Goal: Check status: Check status

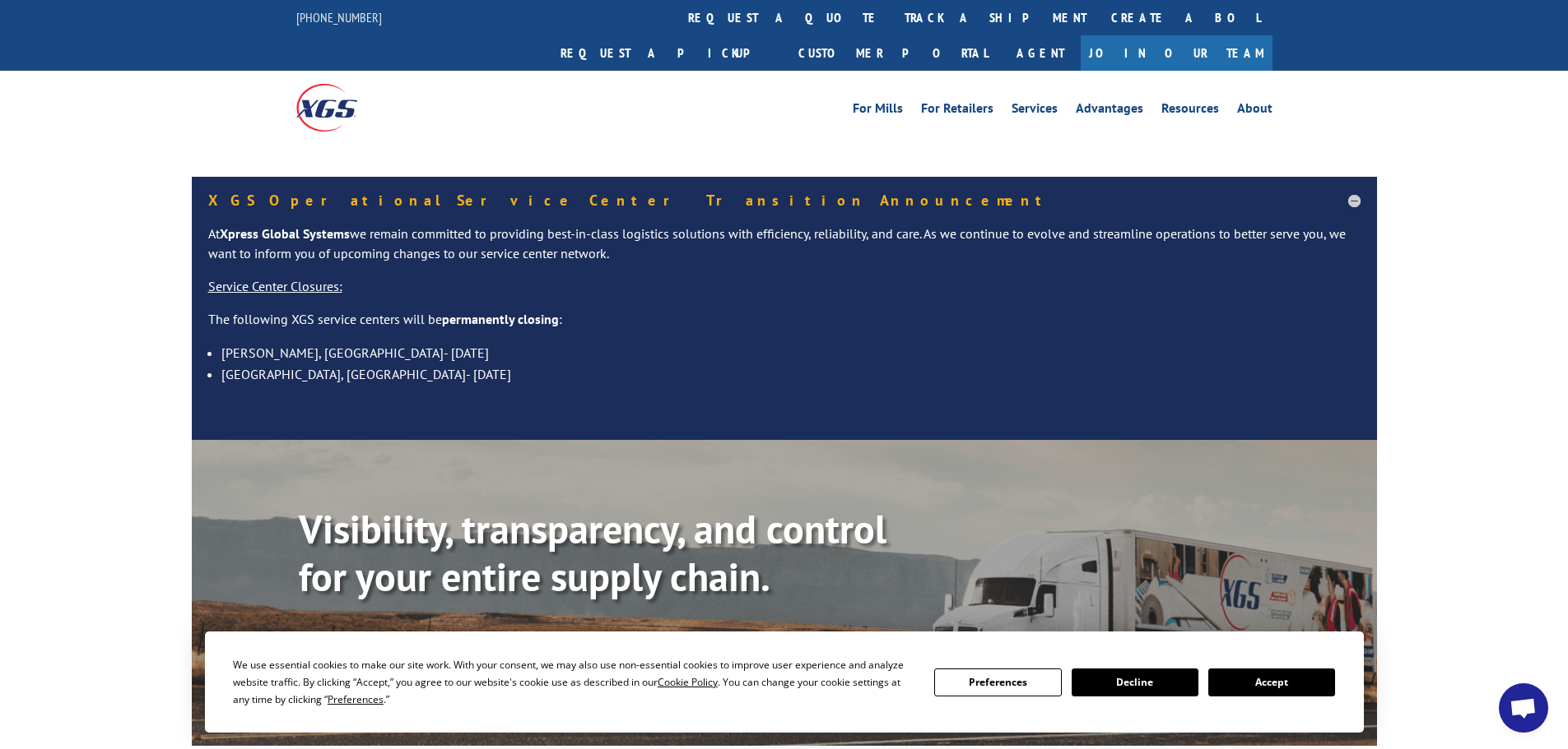
click at [389, 615] on div "Visibility, transparency, and control for your entire supply chain. Track shipm…" at bounding box center [838, 620] width 1078 height 229
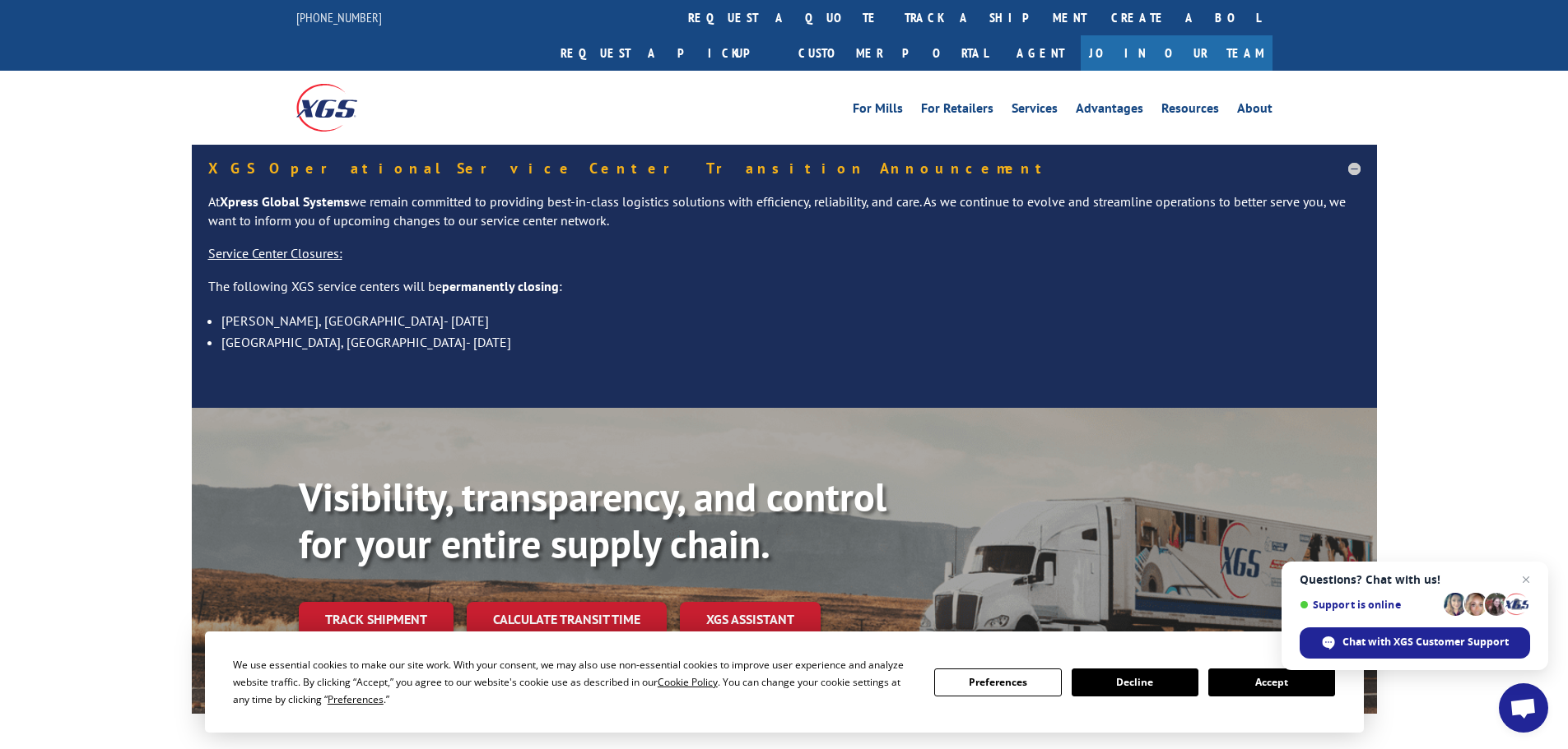
click at [865, 368] on div "XGS Operational Service Center Transition Announcement At Xpress Global Systems…" at bounding box center [784, 276] width 1185 height 263
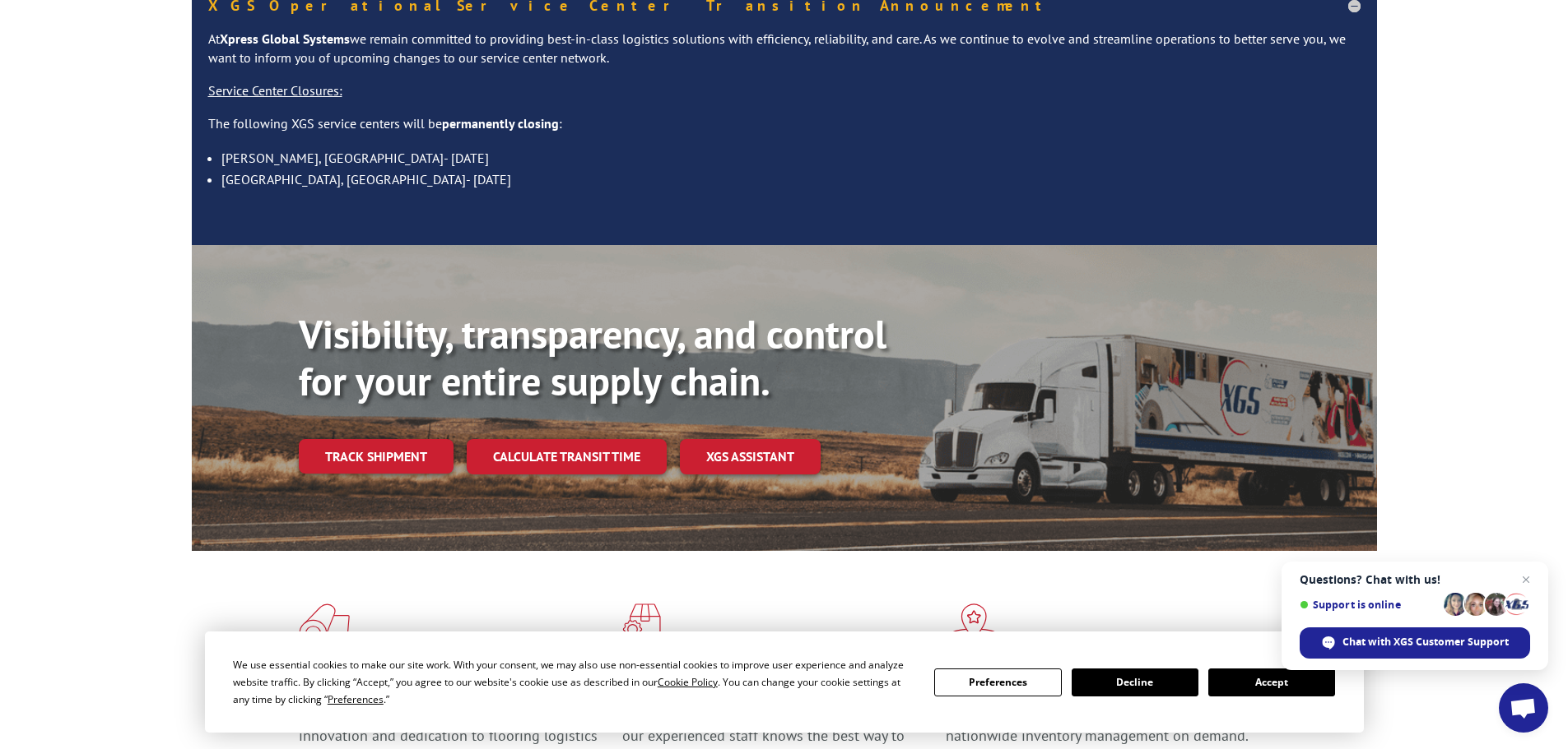
scroll to position [165, 0]
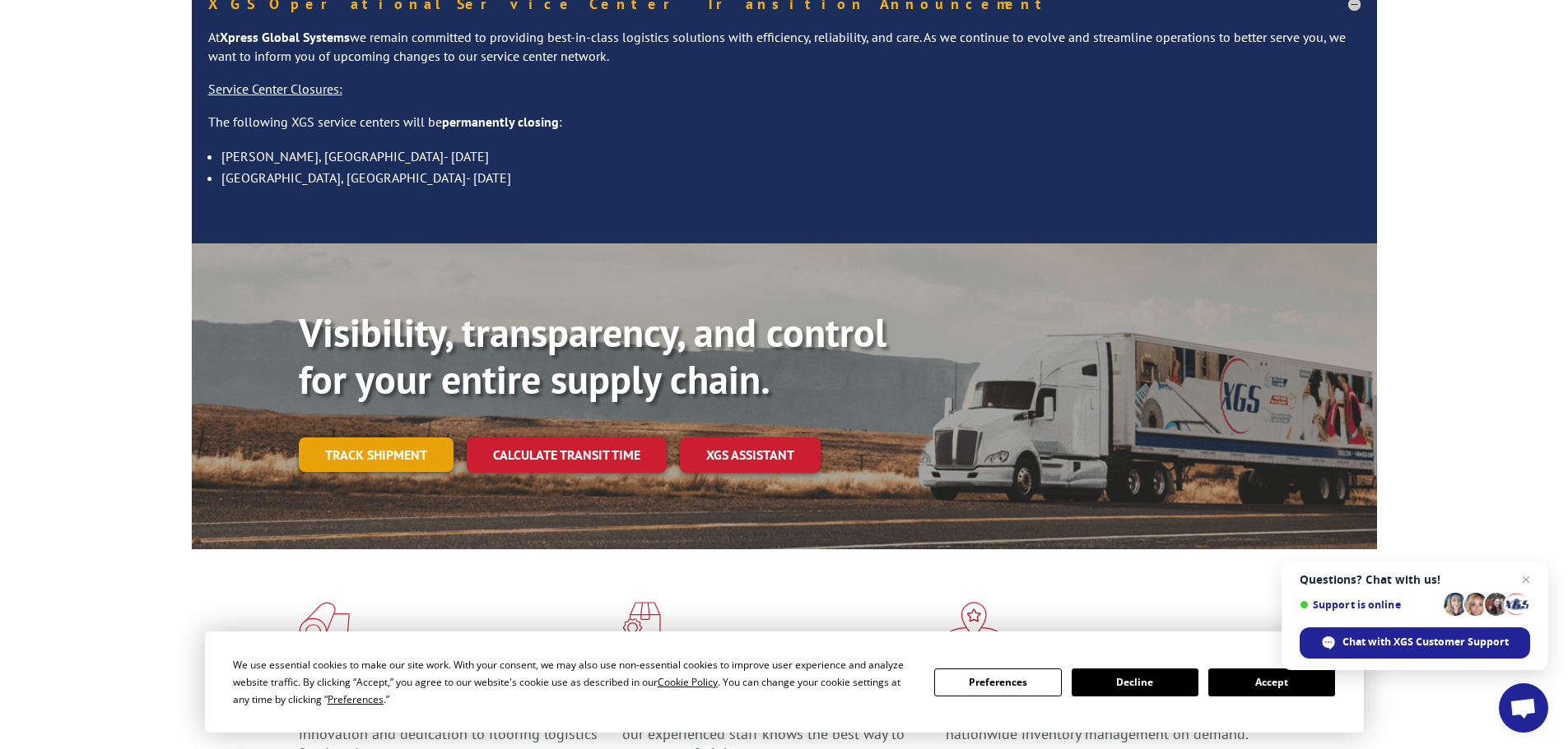
click at [370, 438] on link "Track shipment" at bounding box center [376, 455] width 155 height 34
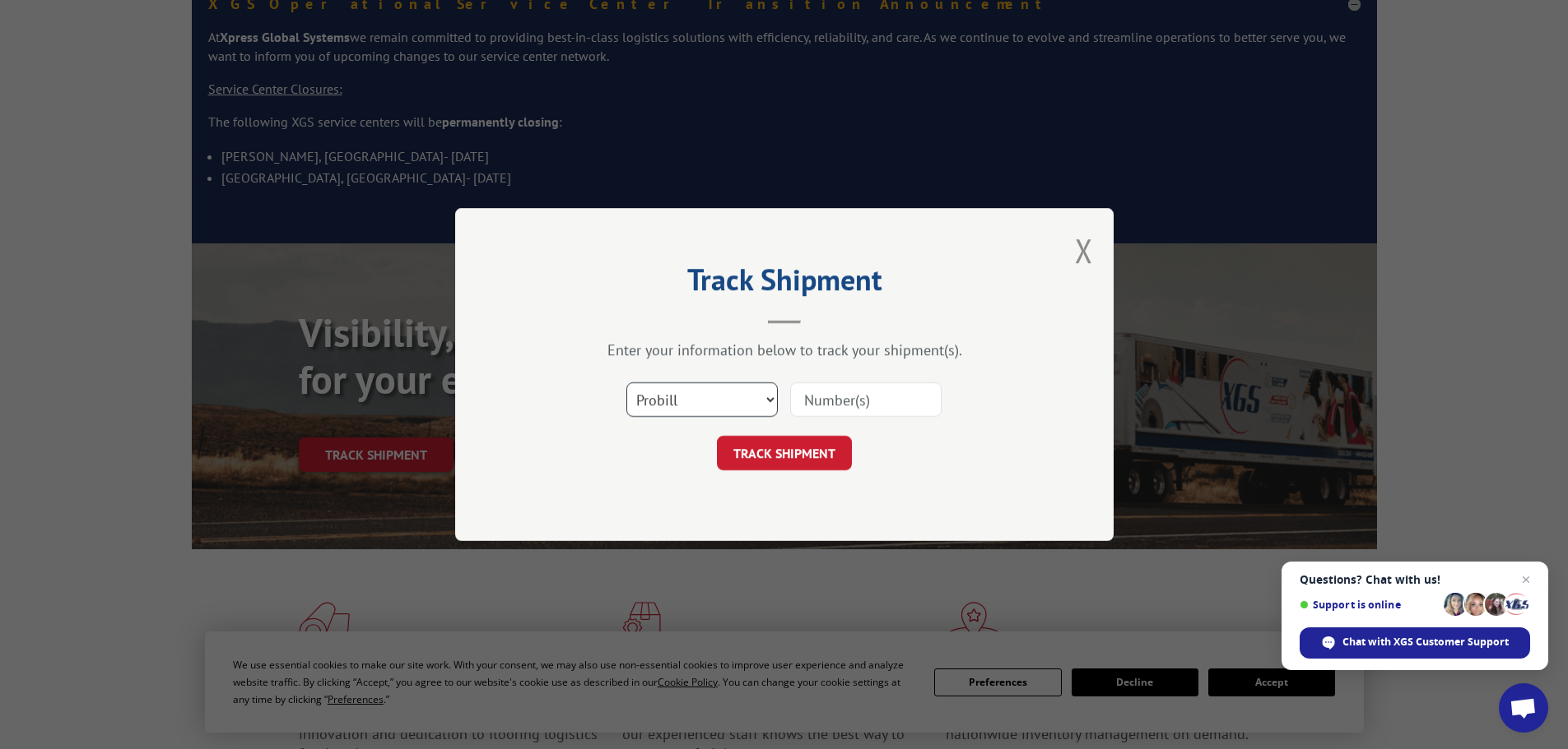
click at [735, 397] on select "Select category... Probill BOL PO" at bounding box center [702, 399] width 151 height 34
select select "bol"
click at [626, 382] on select "Select category... Probill BOL PO" at bounding box center [702, 399] width 151 height 34
paste input "5996390"
type input "5996390"
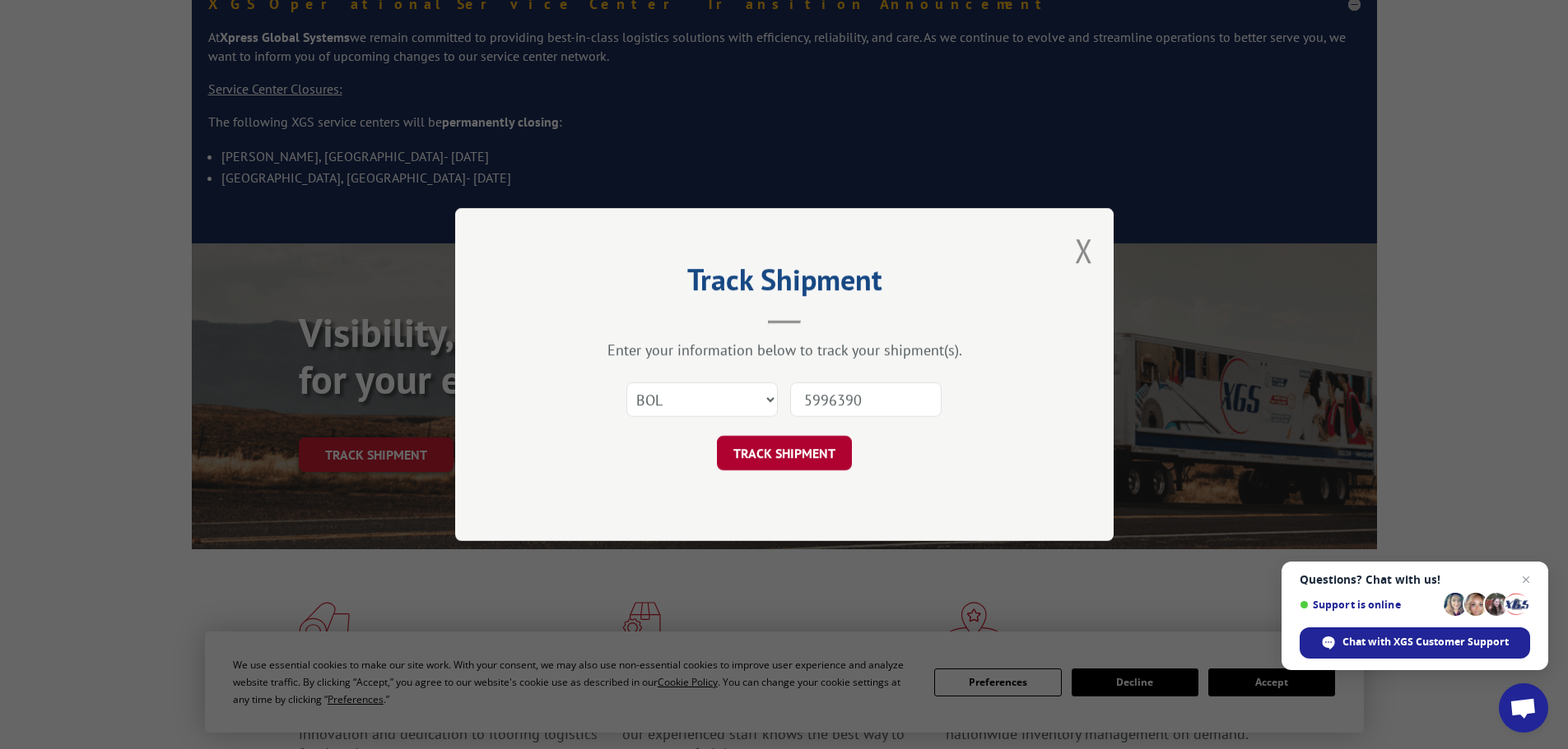
click at [776, 445] on button "TRACK SHIPMENT" at bounding box center [784, 453] width 135 height 34
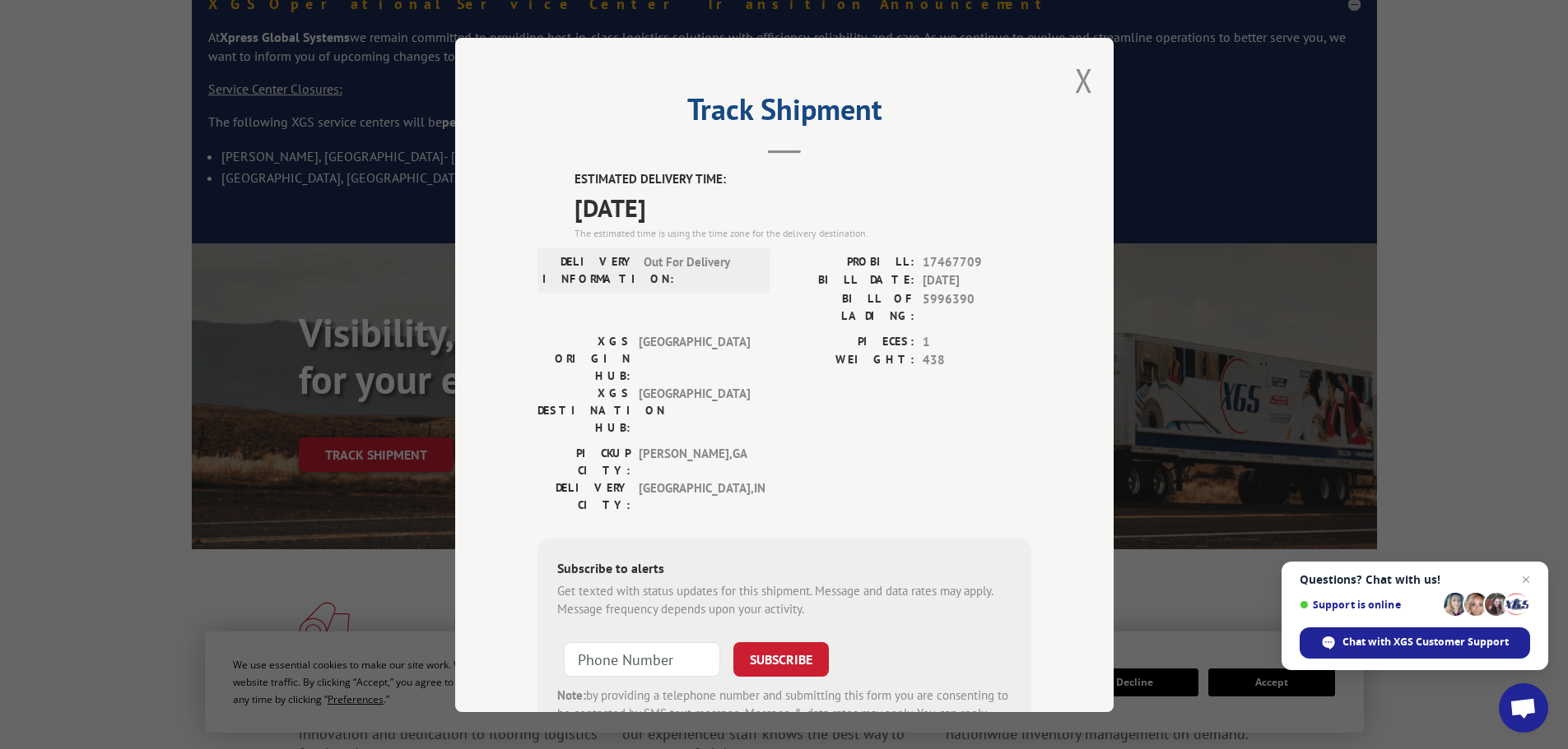
click at [125, 281] on div "Track Shipment ESTIMATED DELIVERY TIME: [DATE] The estimated time is using the …" at bounding box center [784, 374] width 1568 height 749
